Goal: Entertainment & Leisure: Browse casually

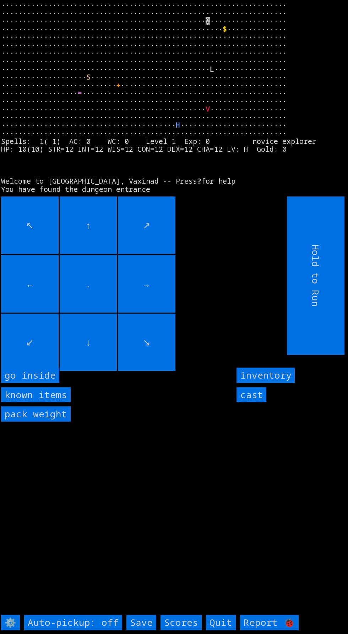
click at [25, 383] on inside "go inside" at bounding box center [30, 375] width 58 height 15
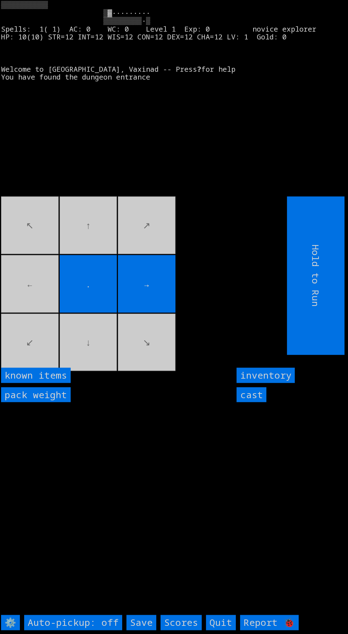
click at [29, 308] on movebuttons "↖ ↑ ↗ ← . → ↙ ↓ ↘" at bounding box center [128, 276] width 254 height 159
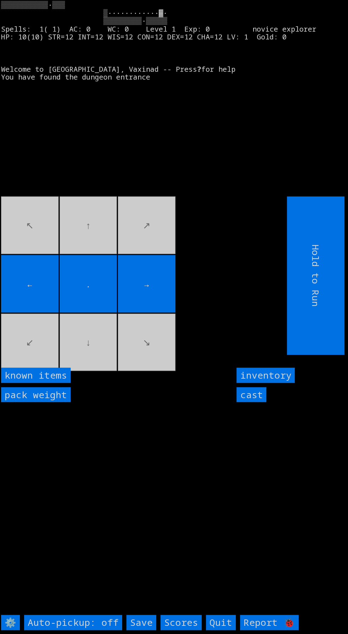
click at [250, 403] on input "cast" at bounding box center [252, 394] width 30 height 15
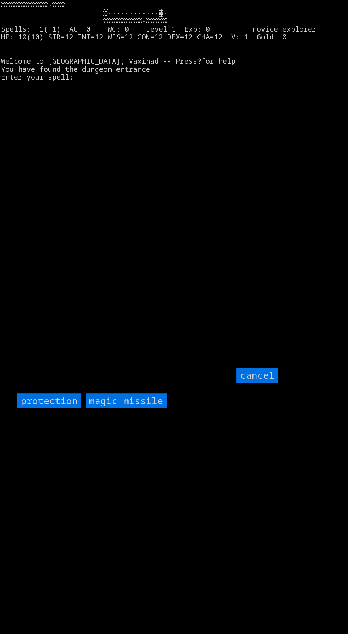
click at [51, 409] on input "protection" at bounding box center [49, 400] width 64 height 15
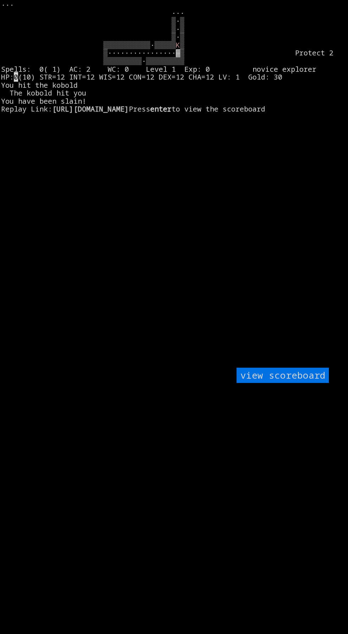
click at [100, 245] on larngrid "K ▒ ▒················▓▒ Protect 2 ▒▒▒▒▒▒▒▒▒·▒▒▒▒▒▒▒▒▒ Spells: 0( 1) AC: 2 WC: 0…" at bounding box center [174, 317] width 348 height 634
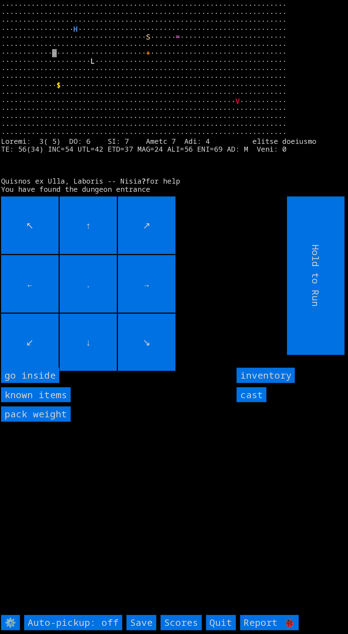
click at [31, 383] on inside "go inside" at bounding box center [30, 375] width 58 height 15
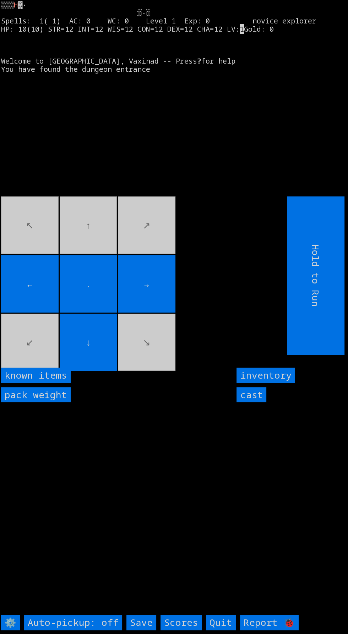
click at [250, 403] on input "cast" at bounding box center [252, 394] width 30 height 15
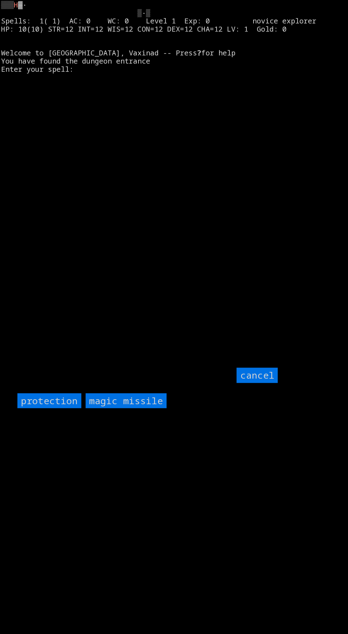
click at [129, 409] on missile "magic missile" at bounding box center [126, 400] width 81 height 15
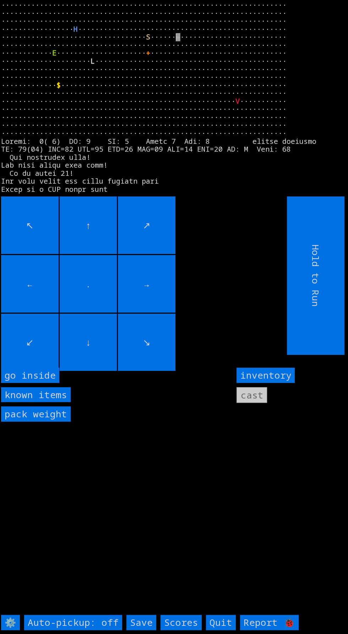
click at [39, 383] on inside "go inside" at bounding box center [30, 375] width 58 height 15
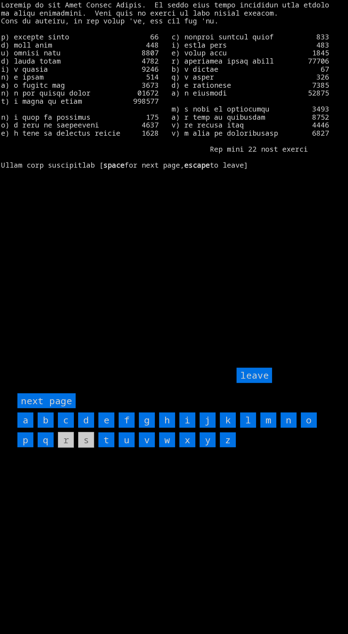
click at [25, 428] on input "a" at bounding box center [25, 420] width 16 height 15
click at [261, 383] on input "leave" at bounding box center [255, 375] width 36 height 15
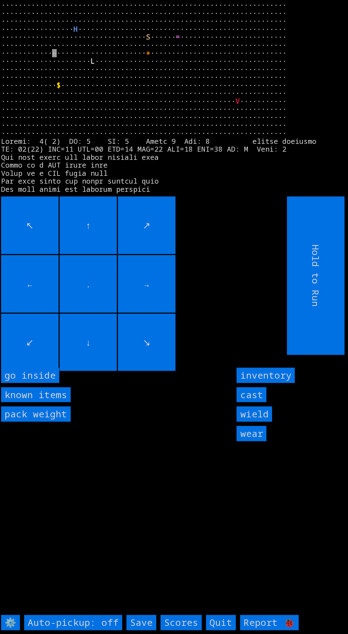
click at [30, 383] on inside "go inside" at bounding box center [30, 375] width 58 height 15
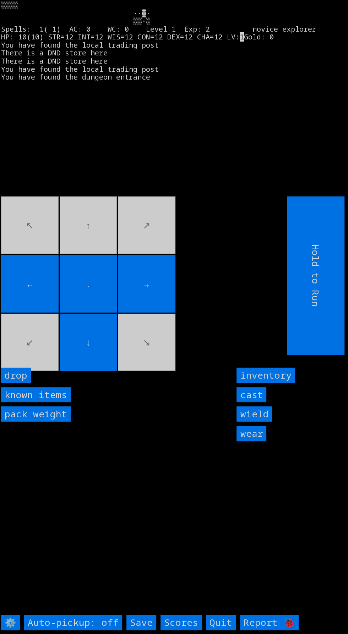
click at [270, 422] on input "wield" at bounding box center [255, 414] width 36 height 15
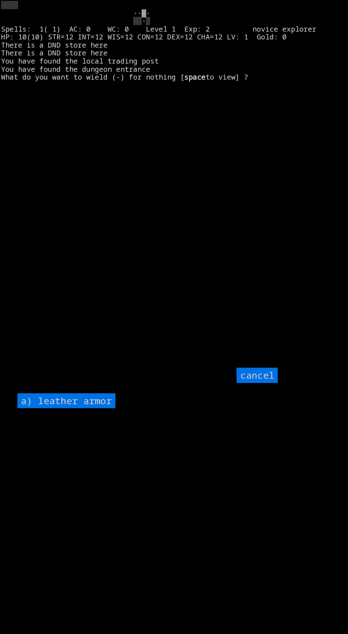
click at [264, 383] on input "cancel" at bounding box center [257, 375] width 41 height 15
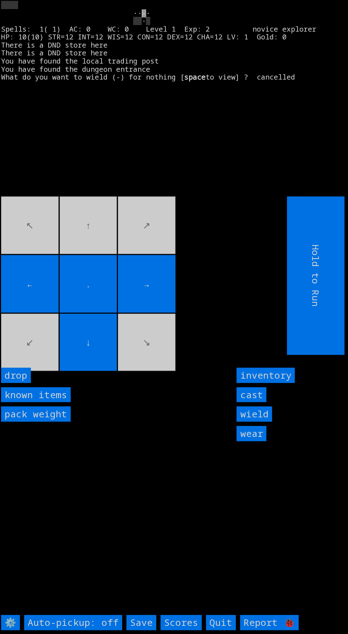
click at [255, 441] on input "wear" at bounding box center [252, 433] width 30 height 15
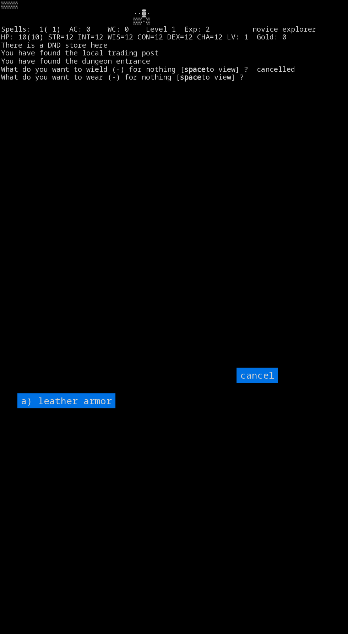
click at [70, 409] on armor "a) leather armor" at bounding box center [66, 400] width 98 height 15
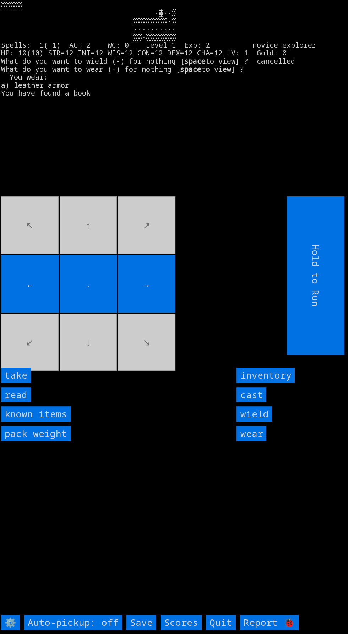
click at [26, 403] on input "read" at bounding box center [16, 394] width 30 height 15
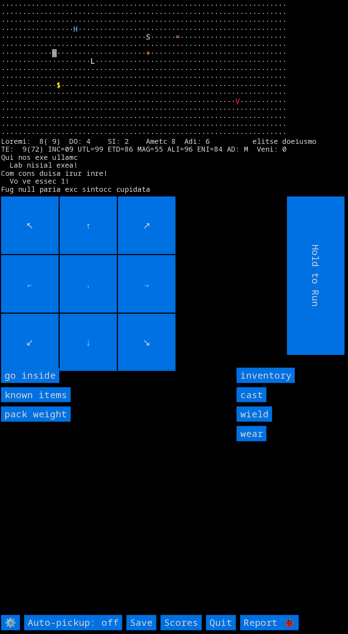
click at [32, 383] on inside "go inside" at bounding box center [30, 375] width 58 height 15
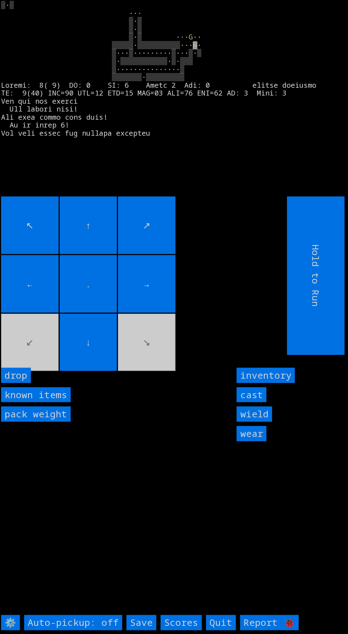
click at [252, 403] on input "cast" at bounding box center [252, 394] width 30 height 15
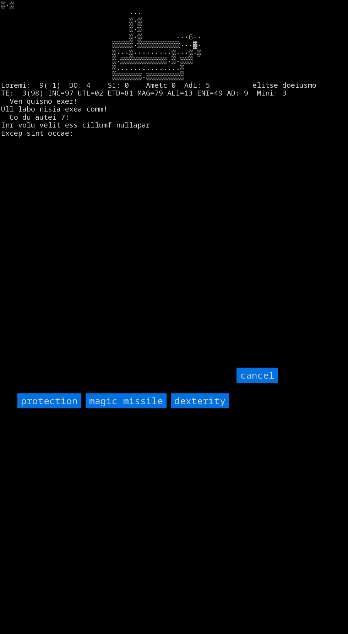
click at [128, 409] on missile "magic missile" at bounding box center [126, 400] width 81 height 15
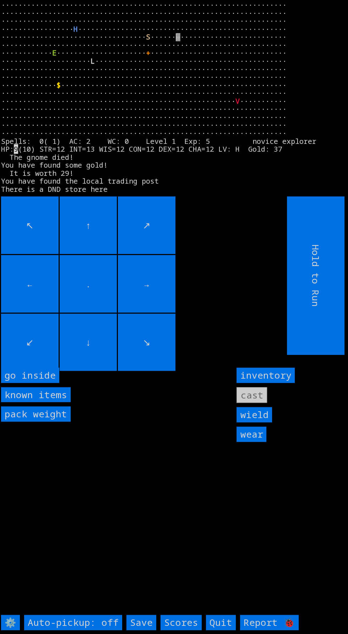
click at [37, 383] on inside "go inside" at bounding box center [30, 375] width 58 height 15
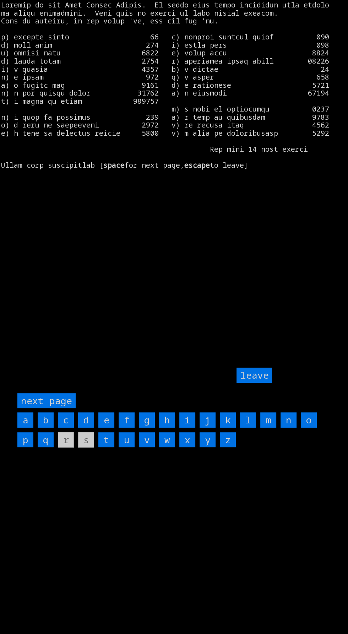
click at [209, 428] on input "j" at bounding box center [208, 420] width 16 height 15
click at [256, 383] on input "leave" at bounding box center [255, 375] width 36 height 15
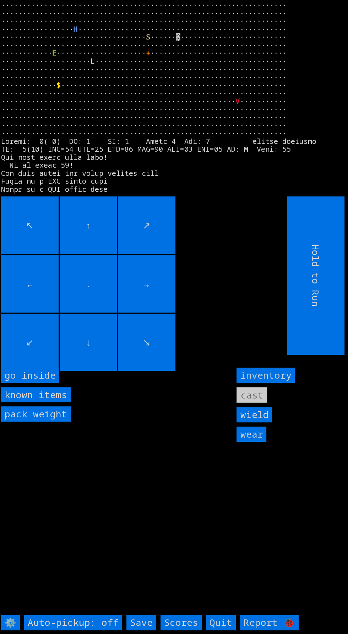
click at [268, 423] on input "wield" at bounding box center [255, 414] width 36 height 15
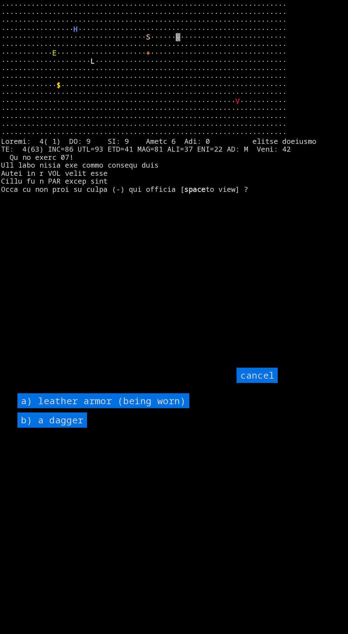
click at [69, 428] on dagger "b) a dagger" at bounding box center [52, 420] width 70 height 15
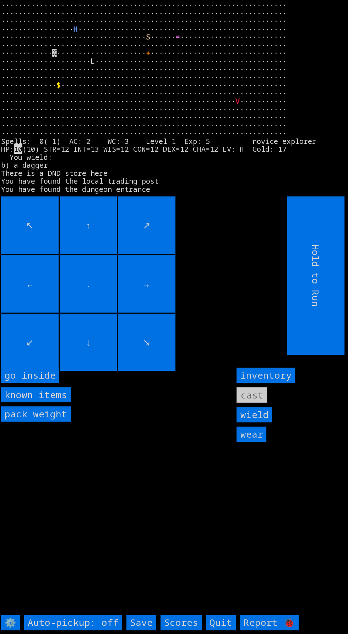
click at [39, 383] on inside "go inside" at bounding box center [30, 375] width 58 height 15
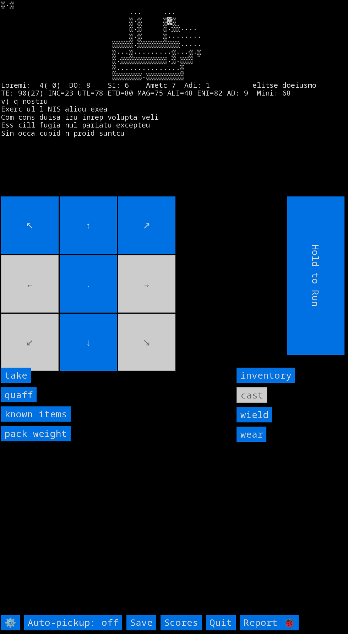
click at [25, 383] on input "take" at bounding box center [16, 375] width 30 height 15
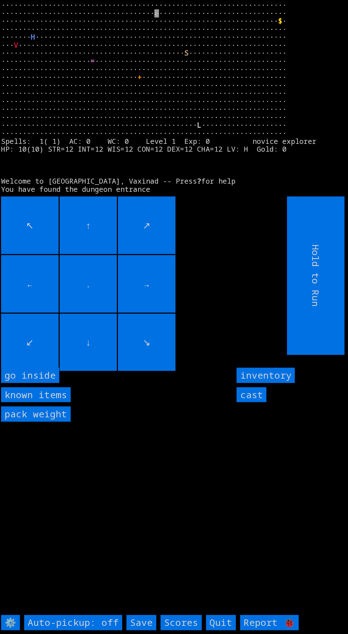
click at [50, 383] on inside "go inside" at bounding box center [30, 375] width 58 height 15
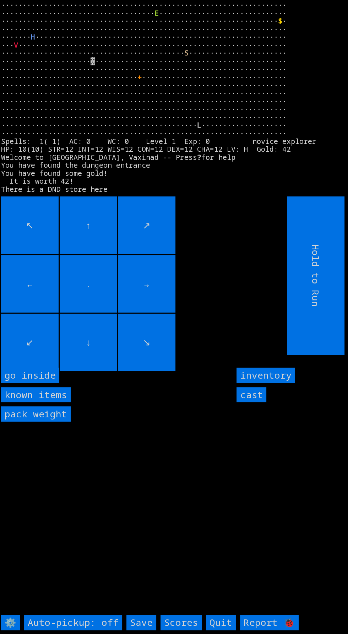
click at [38, 383] on inside "go inside" at bounding box center [30, 375] width 58 height 15
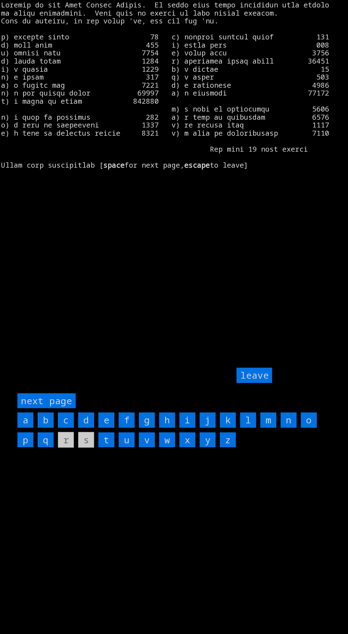
click at [26, 428] on input "a" at bounding box center [25, 420] width 16 height 15
click at [208, 428] on input "j" at bounding box center [208, 420] width 16 height 15
click at [250, 383] on input "leave" at bounding box center [255, 375] width 36 height 15
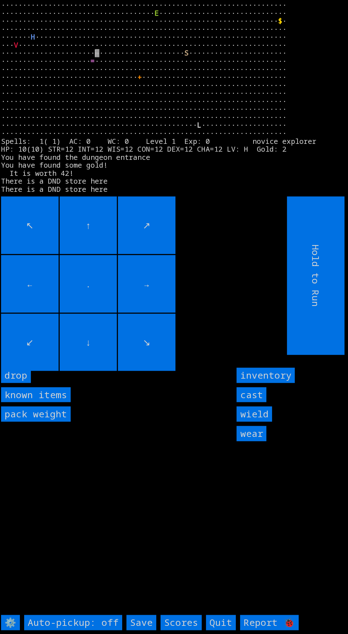
click at [266, 422] on input "wield" at bounding box center [255, 414] width 36 height 15
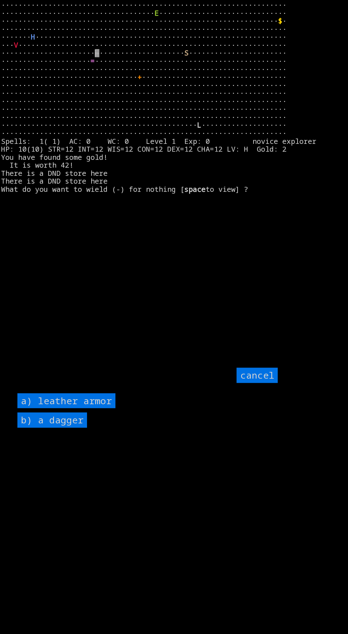
click at [76, 428] on dagger "b) a dagger" at bounding box center [52, 420] width 70 height 15
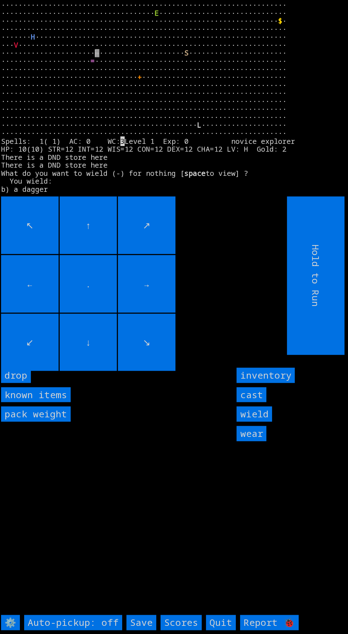
click at [250, 441] on input "wear" at bounding box center [252, 433] width 30 height 15
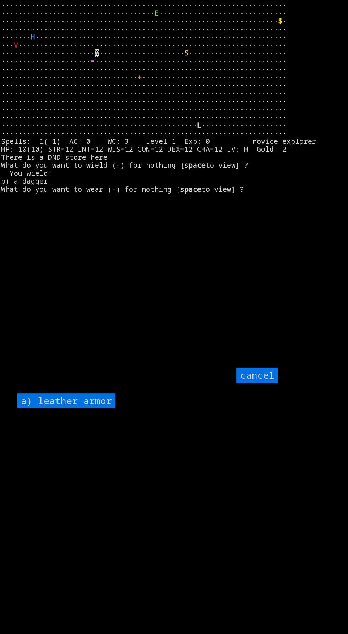
click at [95, 409] on armor "a) leather armor" at bounding box center [66, 400] width 98 height 15
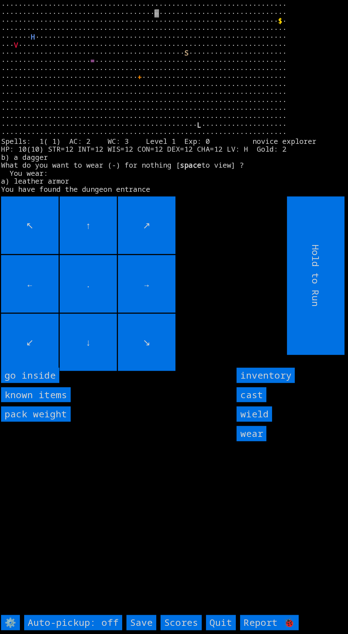
click at [38, 383] on inside "go inside" at bounding box center [30, 375] width 58 height 15
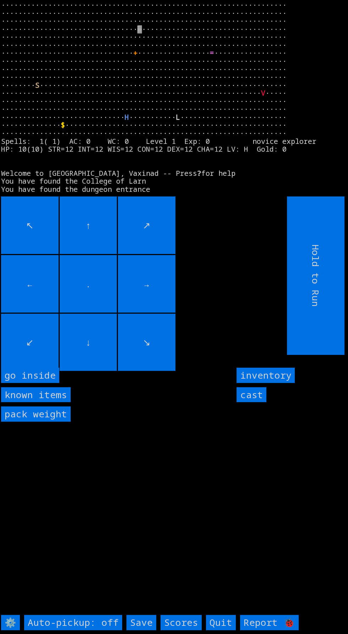
click at [39, 383] on inside "go inside" at bounding box center [30, 375] width 58 height 15
click at [50, 383] on inside "go inside" at bounding box center [30, 375] width 58 height 15
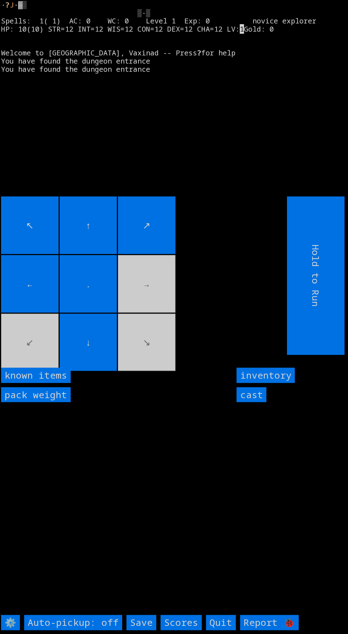
click at [258, 403] on input "cast" at bounding box center [252, 394] width 30 height 15
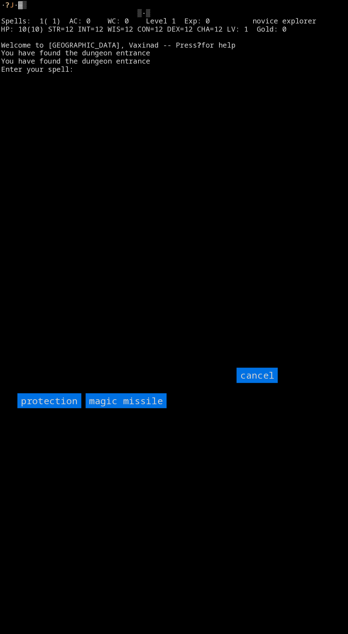
click at [142, 409] on missile "magic missile" at bounding box center [126, 400] width 81 height 15
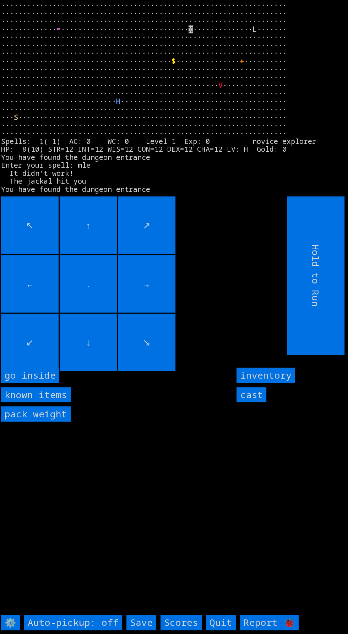
click at [45, 383] on inside "go inside" at bounding box center [30, 375] width 58 height 15
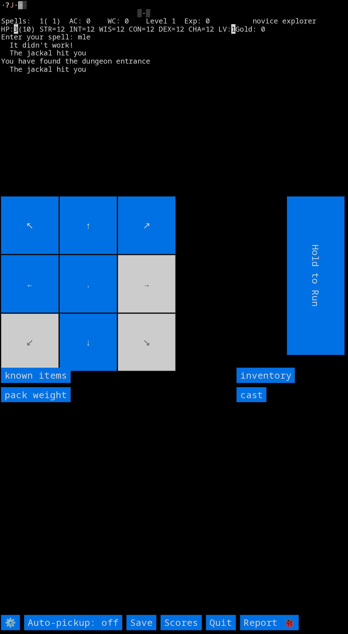
click at [254, 403] on input "cast" at bounding box center [252, 394] width 30 height 15
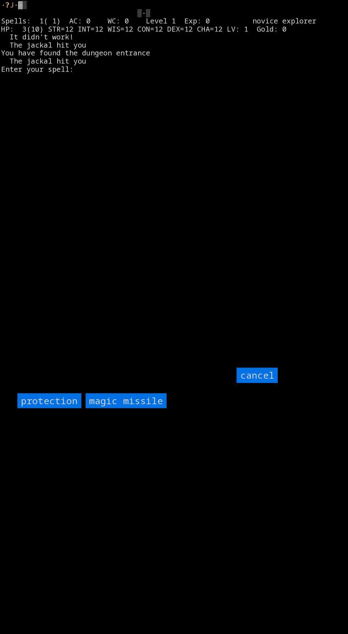
click at [145, 409] on missile "magic missile" at bounding box center [126, 400] width 81 height 15
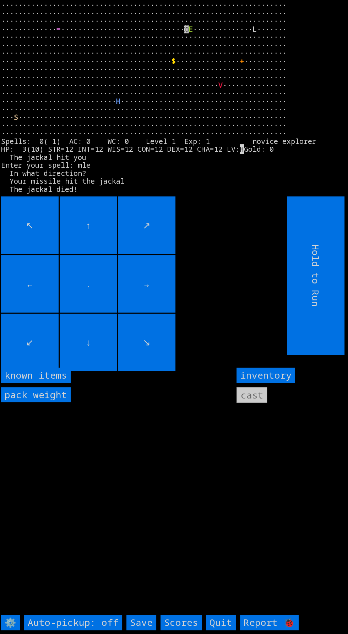
click at [93, 371] on input "↓" at bounding box center [89, 343] width 58 height 58
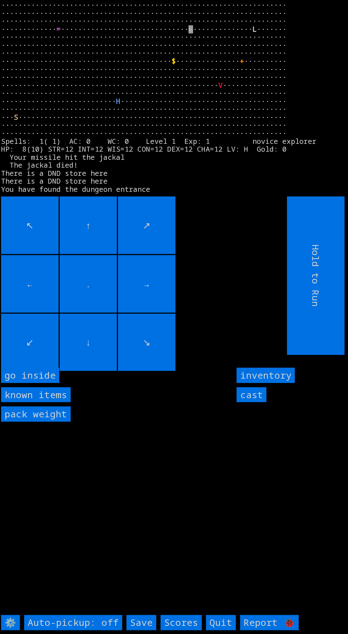
click at [45, 383] on inside "go inside" at bounding box center [30, 375] width 58 height 15
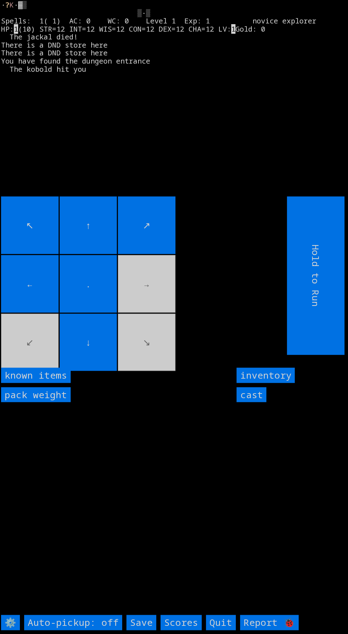
click at [249, 403] on input "cast" at bounding box center [252, 394] width 30 height 15
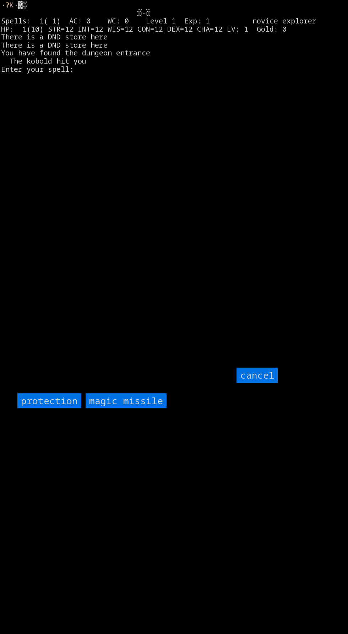
click at [136, 409] on missile "magic missile" at bounding box center [126, 400] width 81 height 15
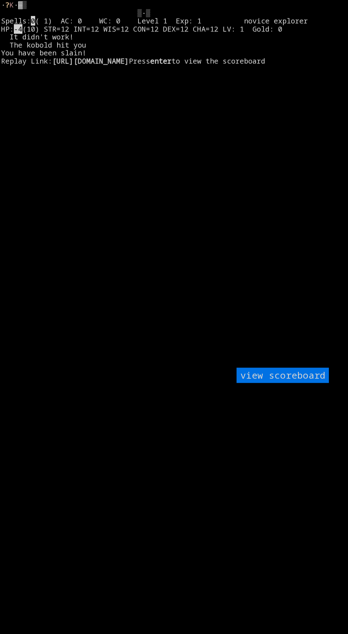
scroll to position [7, 0]
